Goal: Task Accomplishment & Management: Use online tool/utility

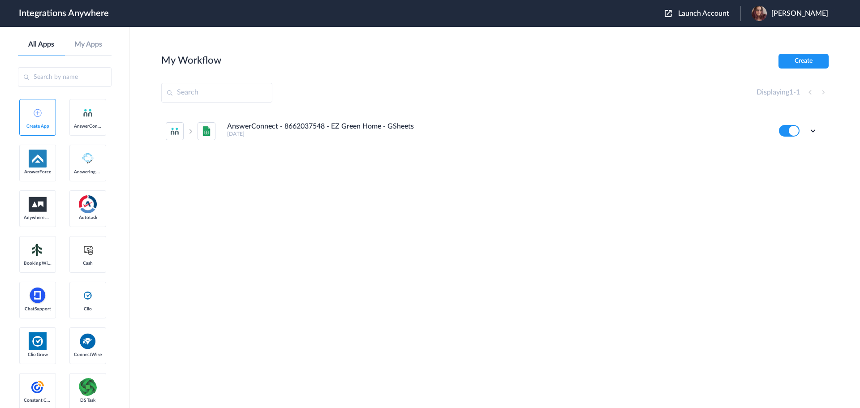
click at [733, 17] on button "Launch Account" at bounding box center [703, 13] width 76 height 9
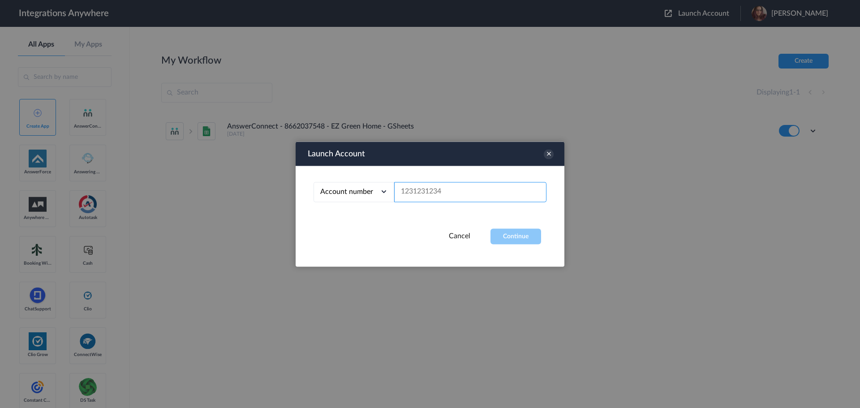
click at [484, 200] on input "text" at bounding box center [470, 192] width 152 height 20
paste input "2075502951"
type input "2075502951"
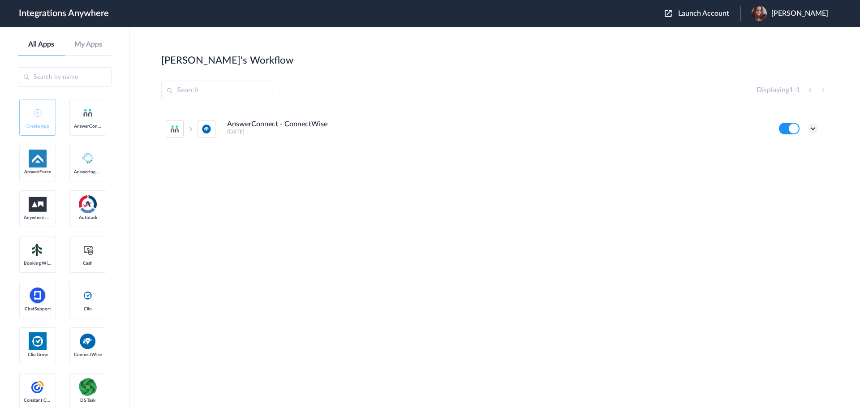
click at [817, 126] on icon at bounding box center [813, 128] width 9 height 9
click at [808, 145] on li "Edit" at bounding box center [789, 149] width 58 height 17
click at [812, 130] on icon at bounding box center [813, 128] width 9 height 9
click at [802, 164] on link "Task history" at bounding box center [787, 166] width 43 height 6
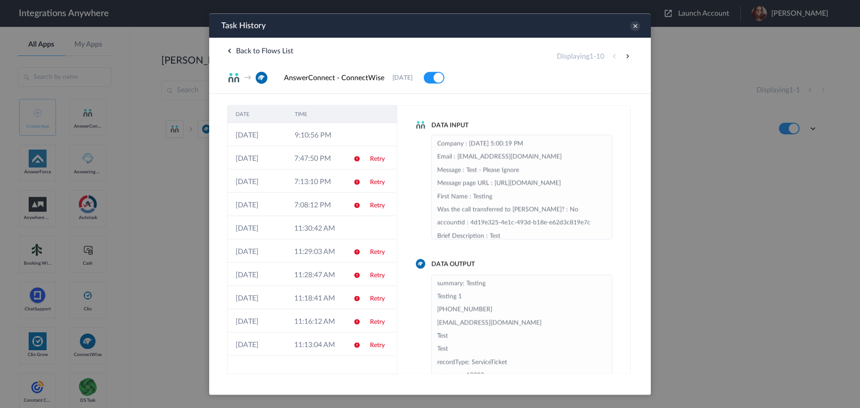
scroll to position [45, 0]
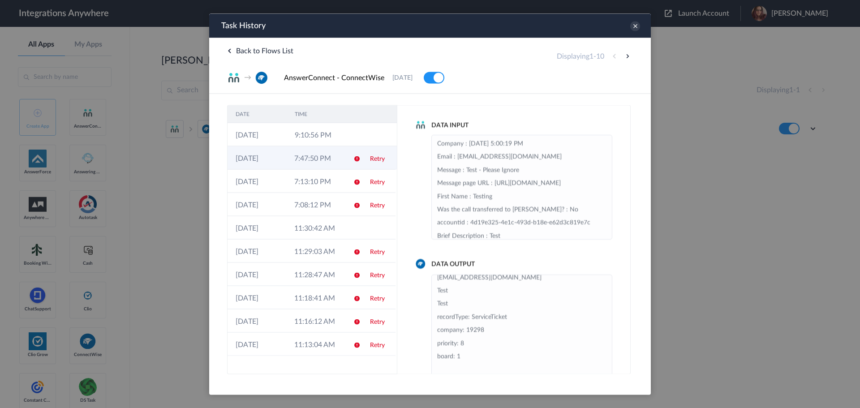
click at [337, 158] on td "7:47:50 PM" at bounding box center [315, 157] width 59 height 23
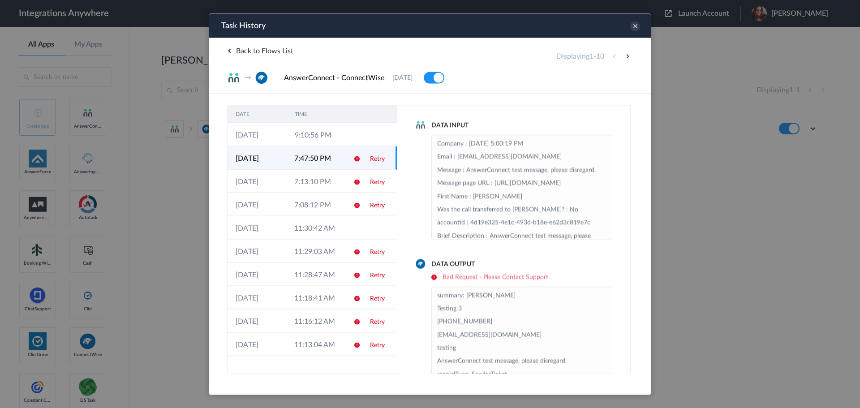
scroll to position [33, 0]
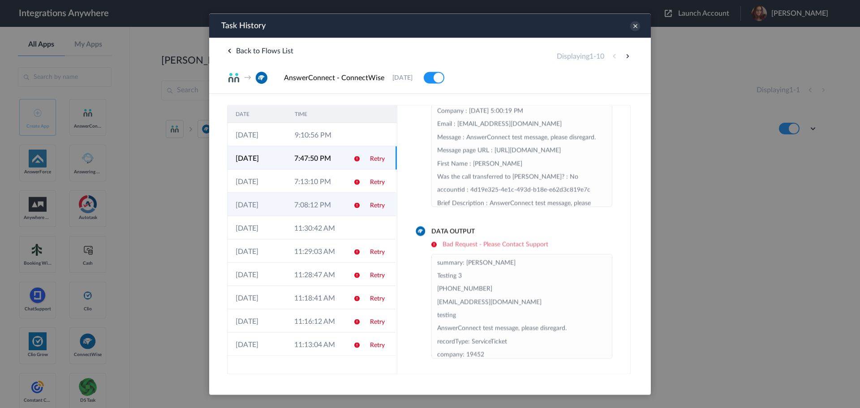
click at [338, 207] on td "7:08:12 PM" at bounding box center [315, 204] width 59 height 23
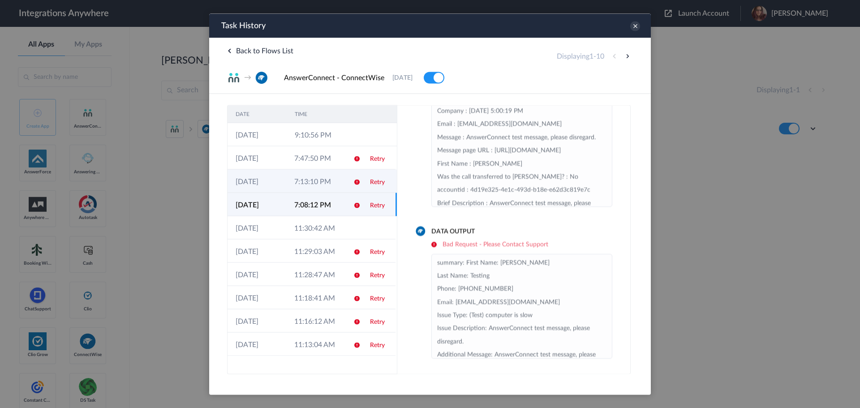
click at [337, 192] on td "7:13:10 PM" at bounding box center [315, 180] width 59 height 23
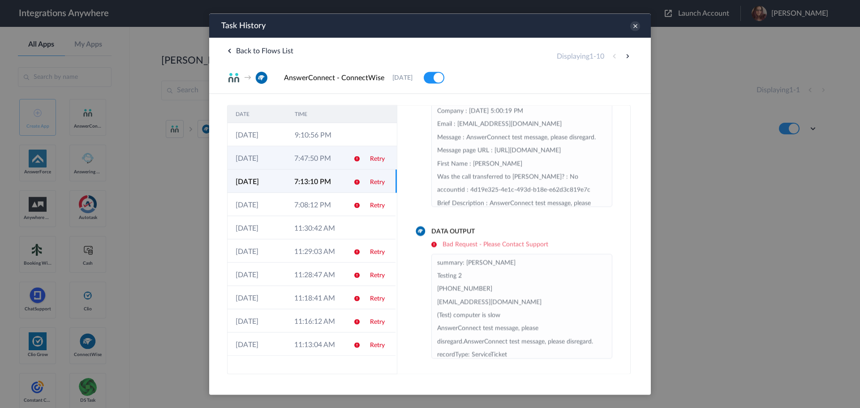
click at [337, 158] on td "7:47:50 PM" at bounding box center [315, 157] width 59 height 23
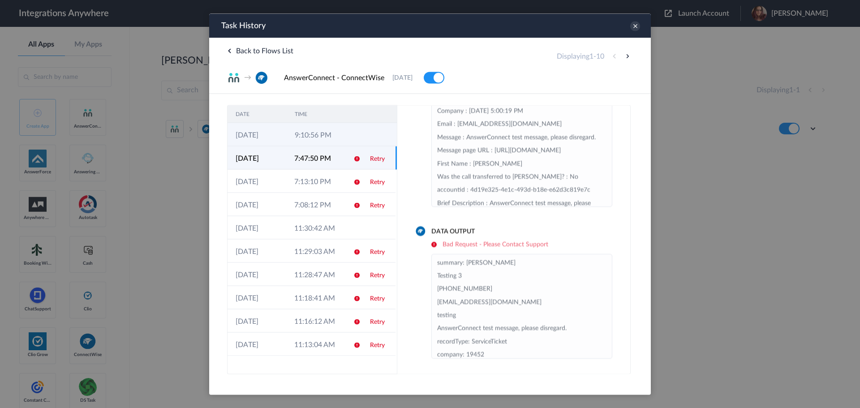
click at [337, 135] on td "9:10:56 PM" at bounding box center [316, 134] width 59 height 23
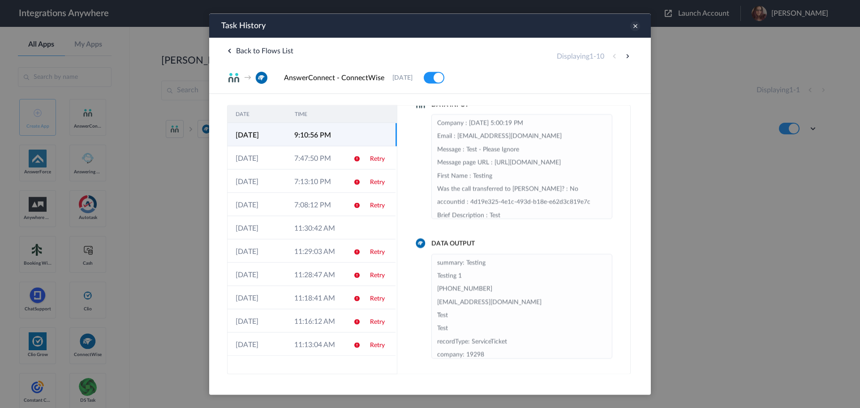
click at [635, 27] on icon at bounding box center [636, 26] width 10 height 10
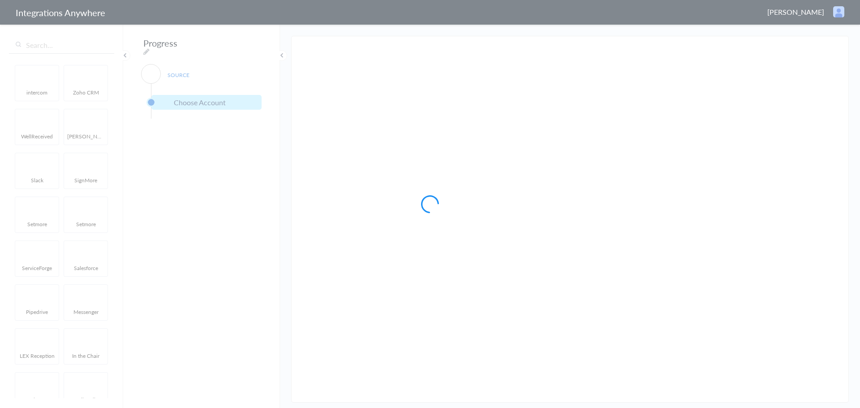
type input "AnswerConnect - ConnectWise"
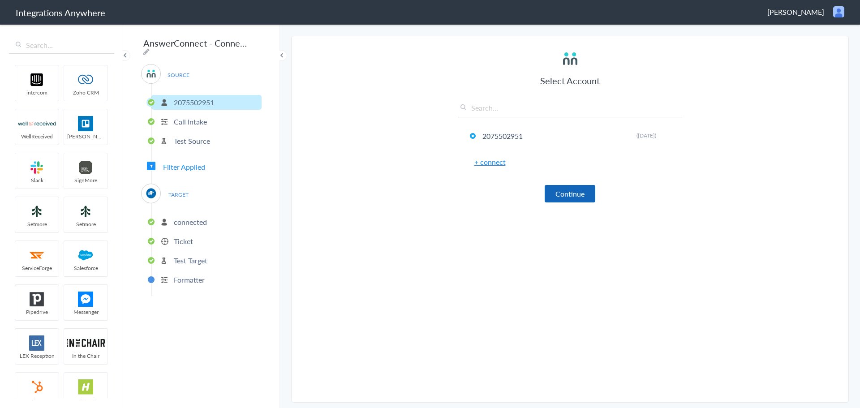
click at [571, 194] on button "Continue" at bounding box center [570, 193] width 51 height 17
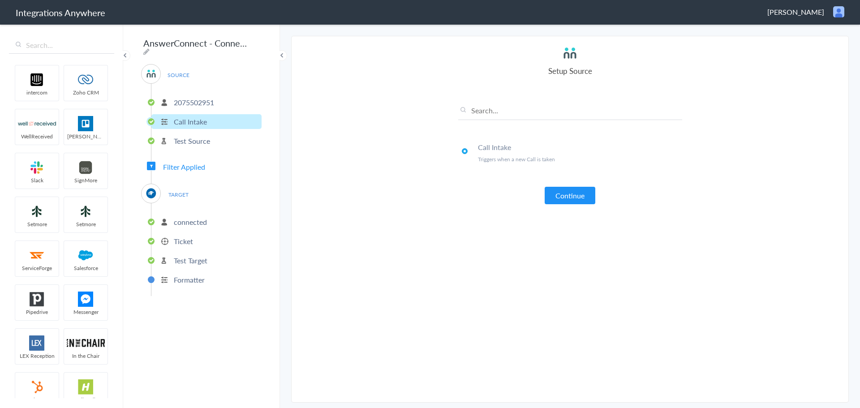
click at [571, 194] on button "Continue" at bounding box center [570, 195] width 51 height 17
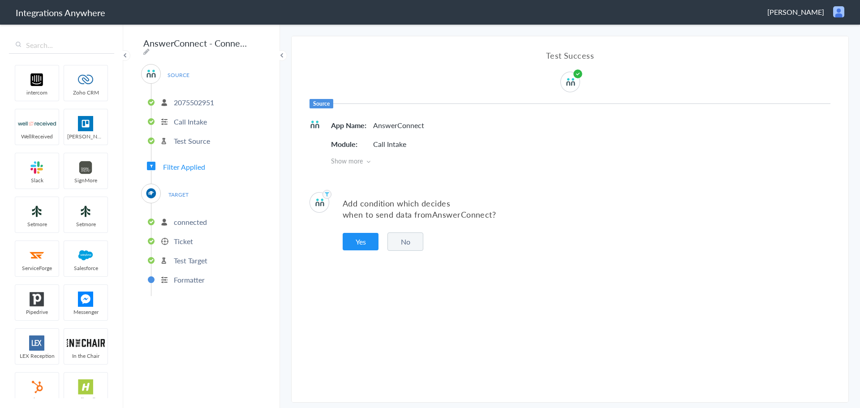
click at [185, 219] on p "connected" at bounding box center [190, 222] width 33 height 10
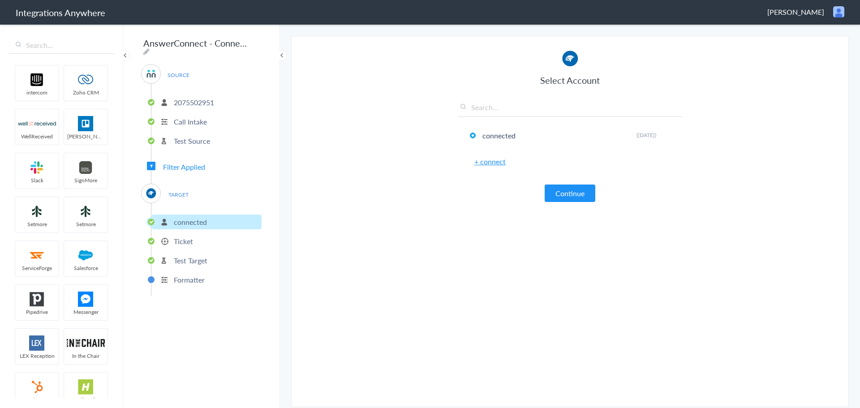
click at [567, 183] on div "Select Account connected Rename Delete ([DATE]) + connect Continue" at bounding box center [570, 126] width 224 height 152
click at [566, 190] on button "Continue" at bounding box center [570, 193] width 51 height 17
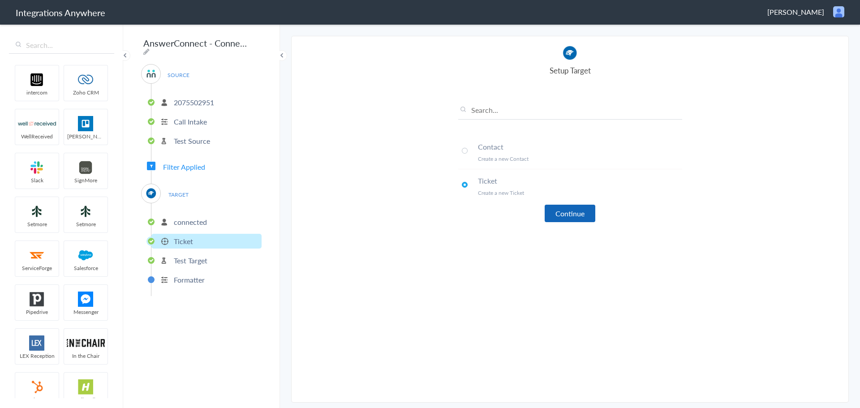
click at [556, 210] on button "Continue" at bounding box center [570, 213] width 51 height 17
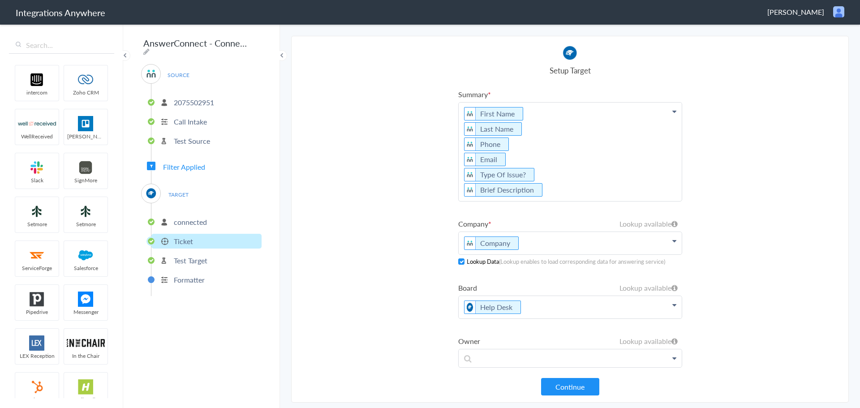
click at [388, 211] on section "Select Account 2075502951 Rename Delete ([DATE]) + connect Continue Setup Sourc…" at bounding box center [570, 219] width 558 height 367
click at [554, 276] on ul "Summary First Name Last Name Phone Email Type Of Issue? Brief Description First…" at bounding box center [570, 281] width 224 height 385
click at [564, 201] on p "Company" at bounding box center [570, 152] width 223 height 99
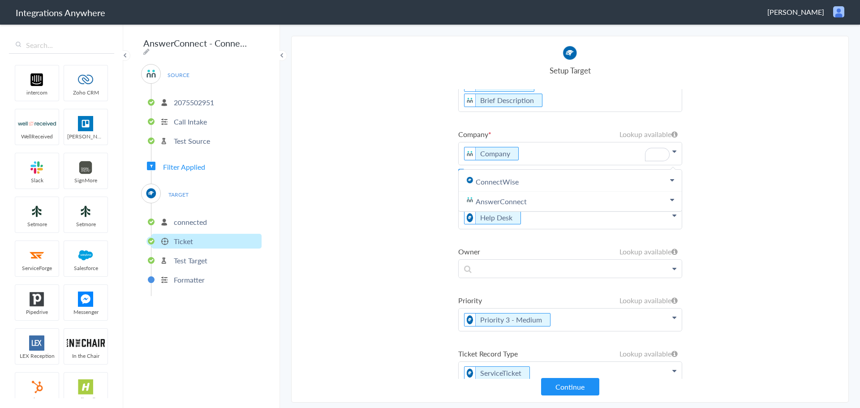
click at [395, 260] on section "Select Account 2075502951 Rename Delete ([DATE]) + connect Continue Setup Sourc…" at bounding box center [570, 219] width 558 height 367
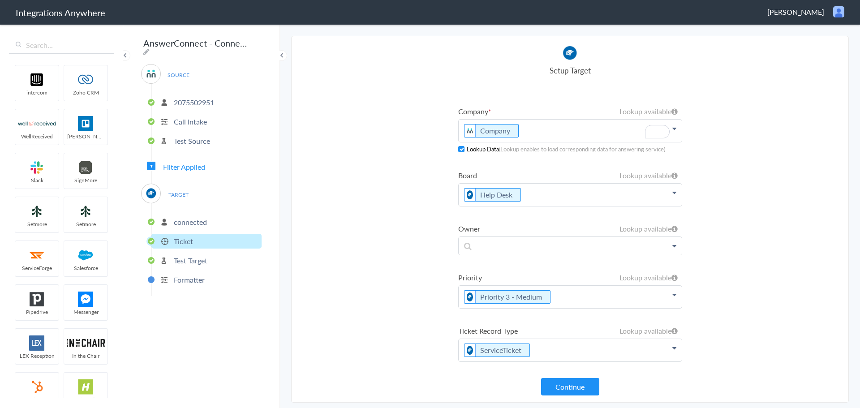
scroll to position [112, 0]
click at [196, 122] on p "Call Intake" at bounding box center [190, 122] width 33 height 10
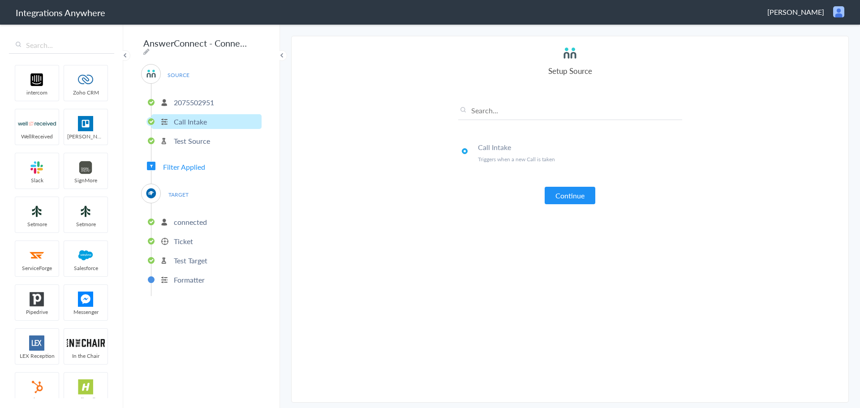
scroll to position [0, 0]
click at [198, 129] on ul "[PHONE_NUMBER] Call Intake Test Source" at bounding box center [206, 120] width 111 height 73
click at [187, 218] on p "connected" at bounding box center [190, 222] width 33 height 10
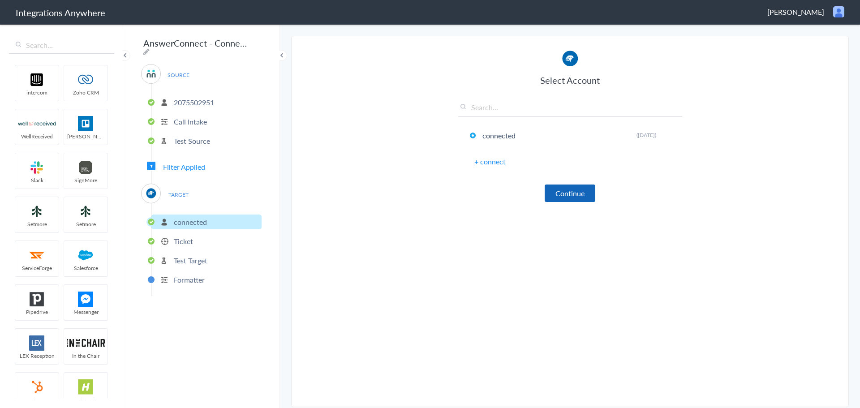
click at [580, 185] on button "Continue" at bounding box center [570, 193] width 51 height 17
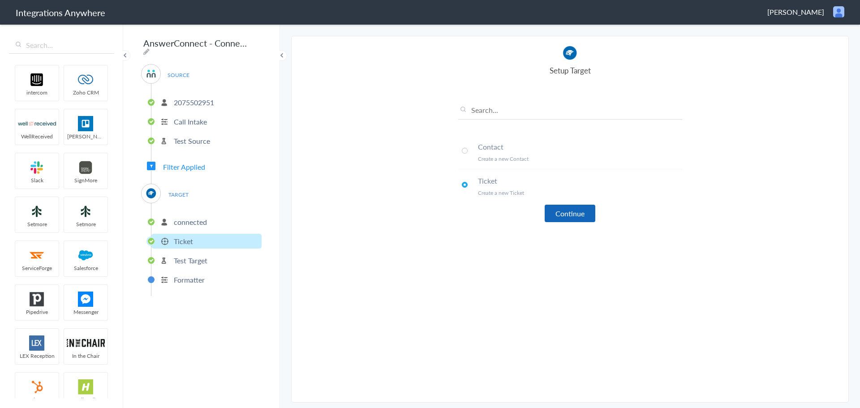
click at [552, 222] on button "Continue" at bounding box center [570, 213] width 51 height 17
